Goal: Information Seeking & Learning: Learn about a topic

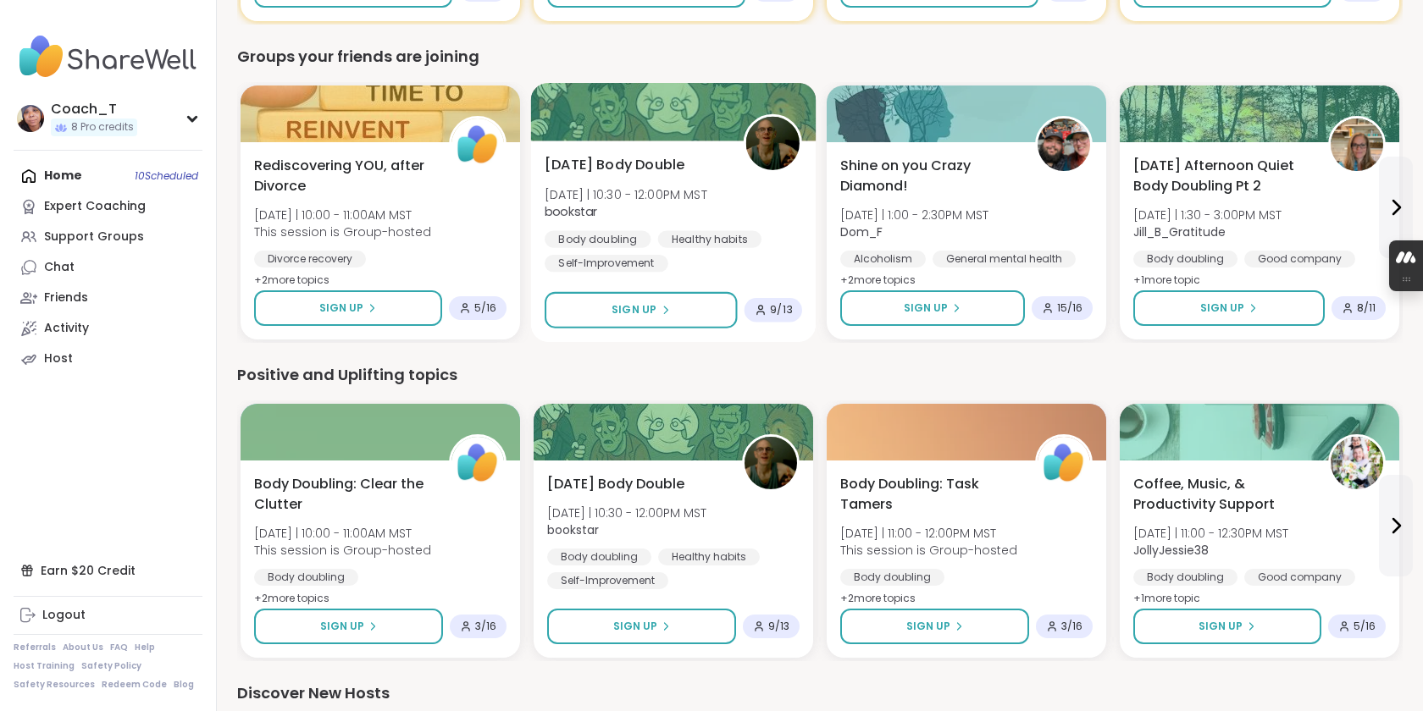
scroll to position [1640, 0]
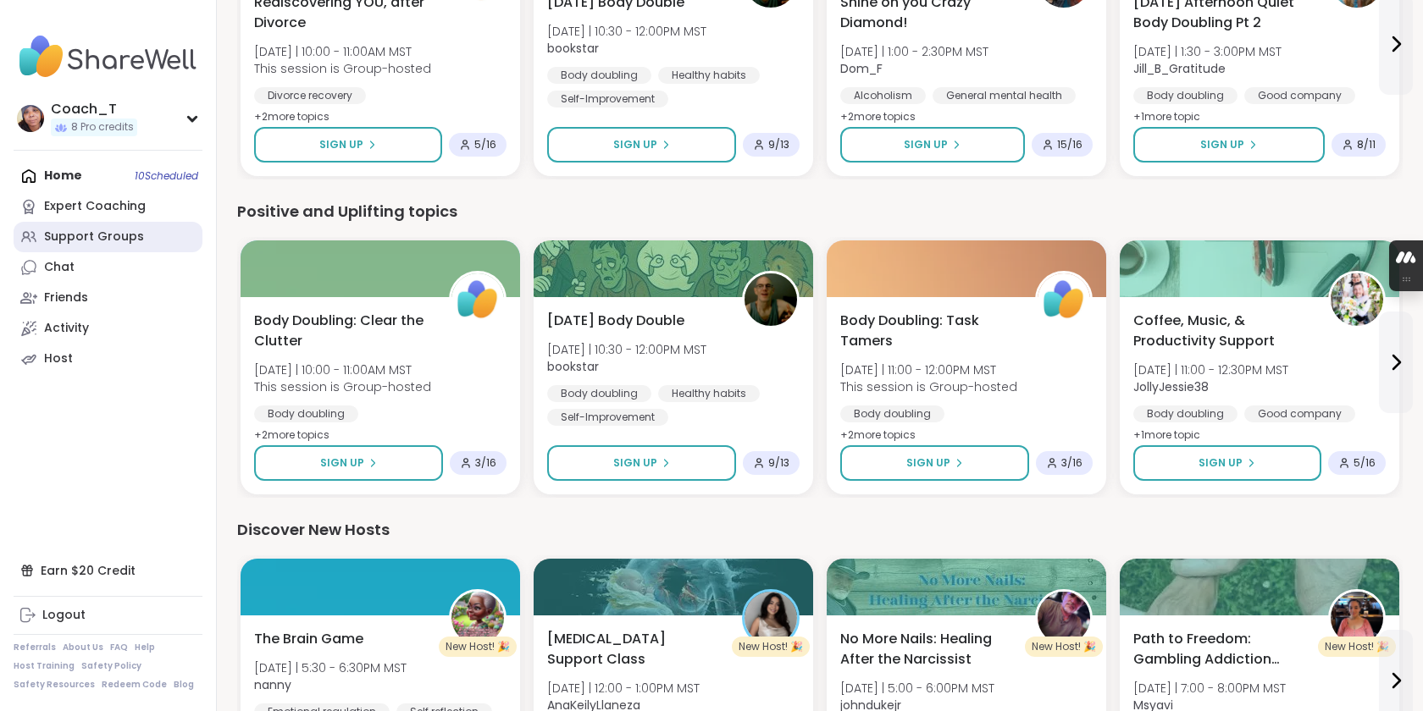
click at [156, 252] on link "Support Groups" at bounding box center [108, 237] width 189 height 30
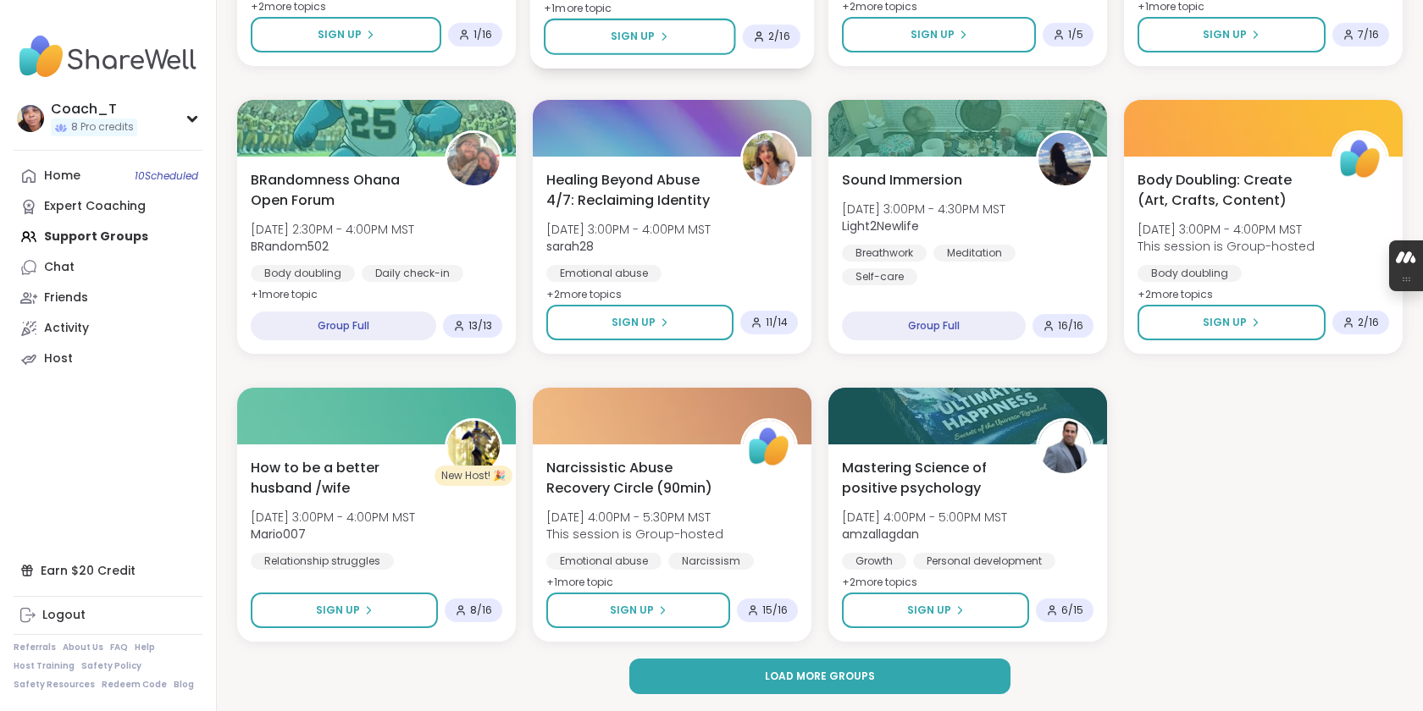
scroll to position [2295, 0]
